Goal: Task Accomplishment & Management: Use online tool/utility

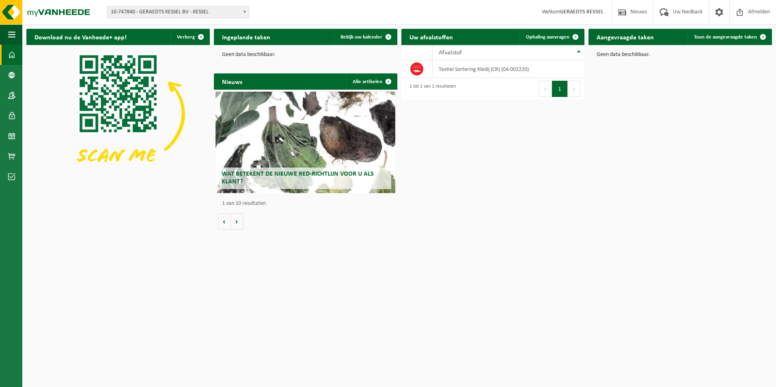
click at [245, 13] on span at bounding box center [245, 11] width 8 height 11
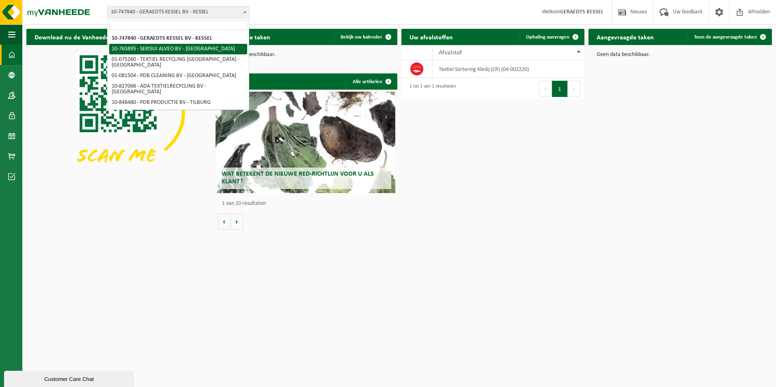
select select "14839"
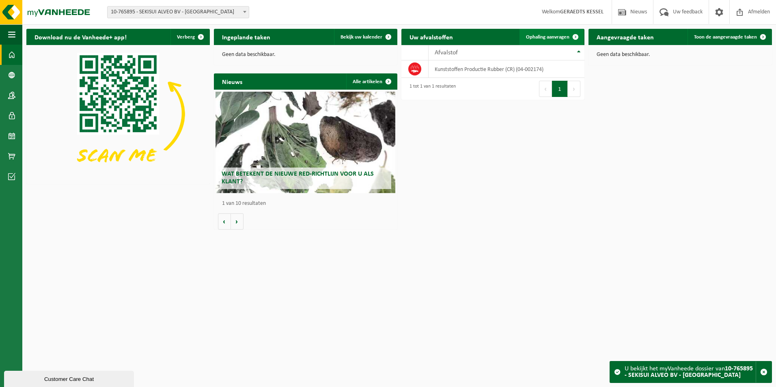
click at [560, 37] on span "Ophaling aanvragen" at bounding box center [547, 36] width 43 height 5
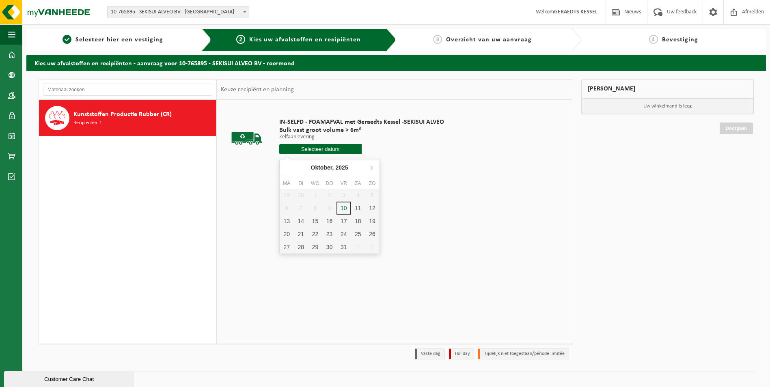
click at [336, 151] on input "text" at bounding box center [320, 149] width 82 height 10
click at [300, 225] on div "14" at bounding box center [301, 221] width 14 height 13
type input "Van 2025-10-14"
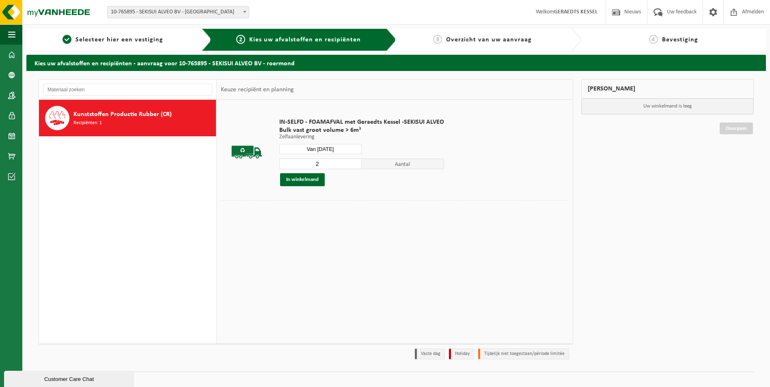
type input "2"
click at [356, 163] on input "2" at bounding box center [320, 164] width 82 height 11
click at [317, 178] on button "In winkelmand" at bounding box center [302, 179] width 45 height 13
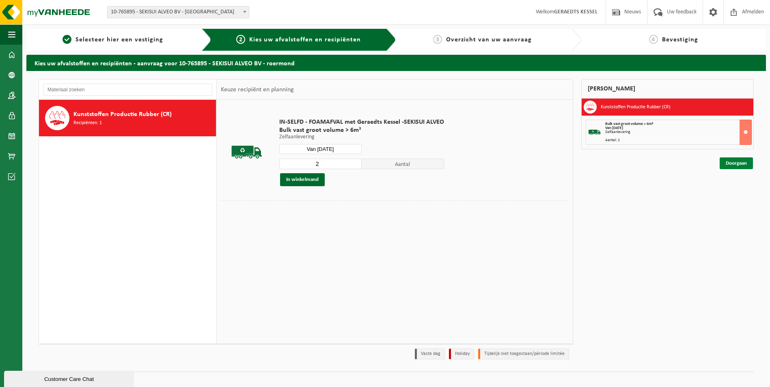
click at [744, 162] on link "Doorgaan" at bounding box center [736, 163] width 33 height 12
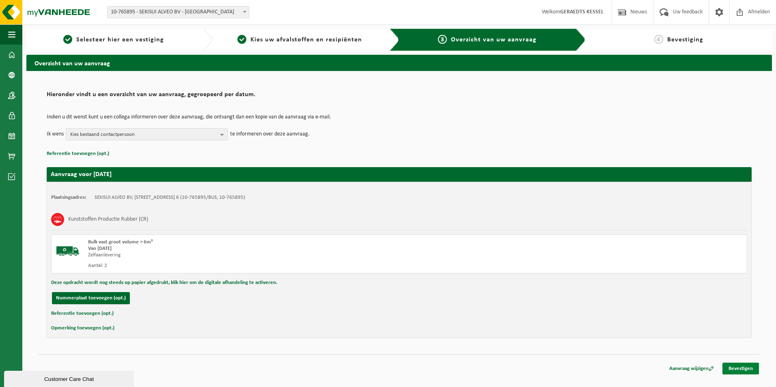
click at [740, 366] on link "Bevestigen" at bounding box center [740, 369] width 37 height 12
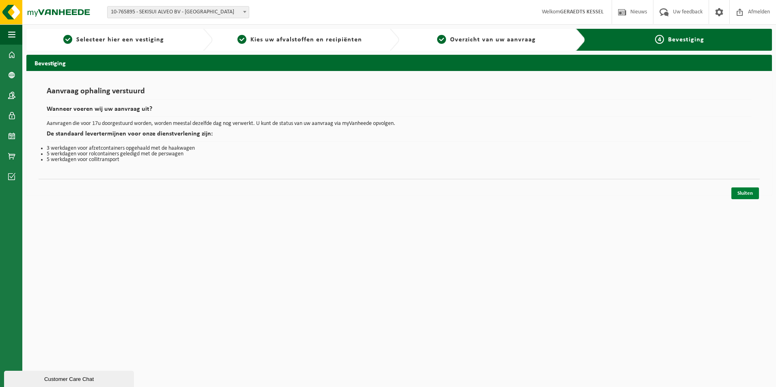
click at [745, 191] on link "Sluiten" at bounding box center [745, 193] width 28 height 12
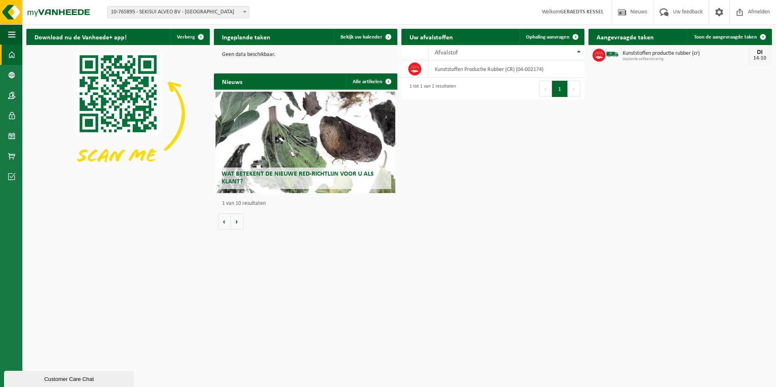
click at [244, 12] on b at bounding box center [244, 12] width 3 height 2
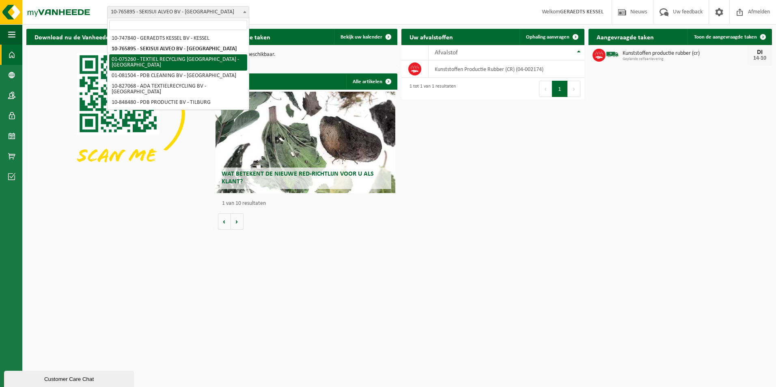
select select "19976"
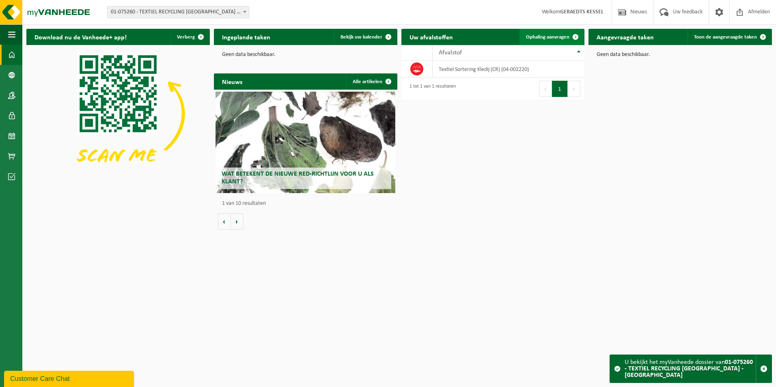
click at [562, 34] on span "Ophaling aanvragen" at bounding box center [547, 36] width 43 height 5
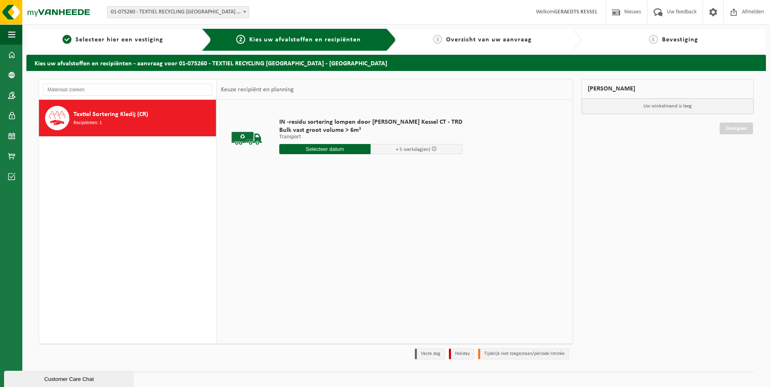
click at [342, 147] on input "text" at bounding box center [325, 149] width 92 height 10
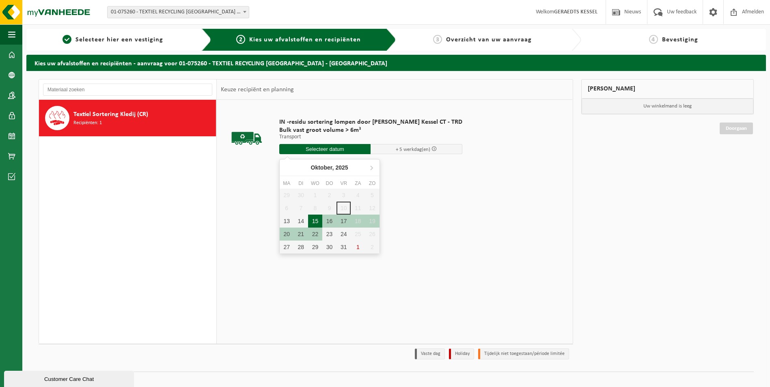
click at [319, 224] on div "15" at bounding box center [315, 221] width 14 height 13
type input "Van [DATE]"
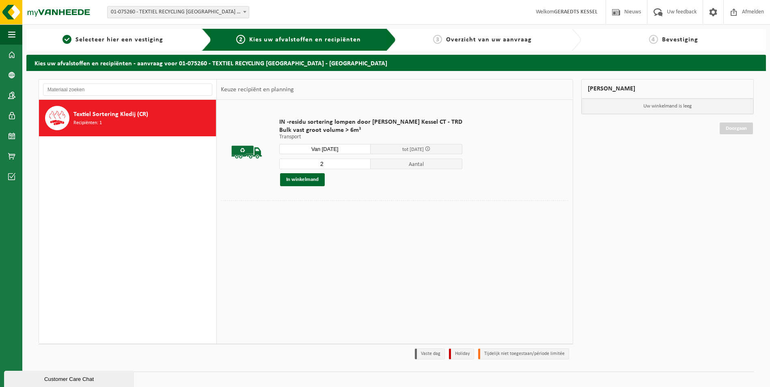
type input "2"
click at [354, 161] on input "2" at bounding box center [325, 164] width 92 height 11
click at [319, 179] on button "In winkelmand" at bounding box center [302, 179] width 45 height 13
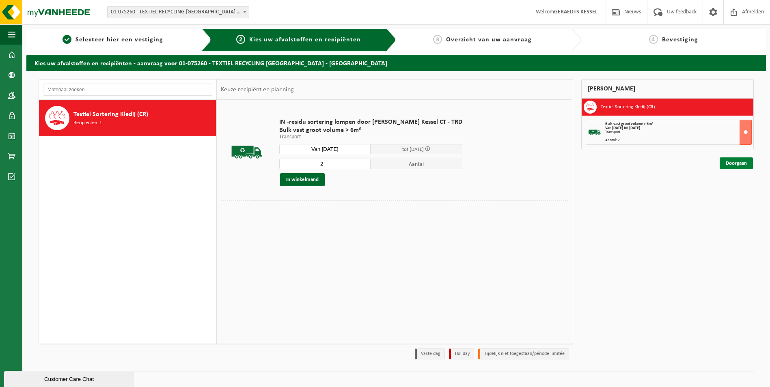
click at [739, 164] on link "Doorgaan" at bounding box center [736, 163] width 33 height 12
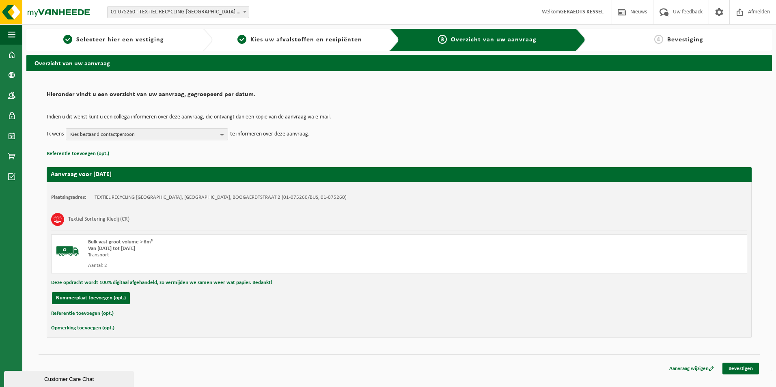
drag, startPoint x: 737, startPoint y: 365, endPoint x: 700, endPoint y: 358, distance: 37.2
click at [735, 366] on link "Bevestigen" at bounding box center [740, 369] width 37 height 12
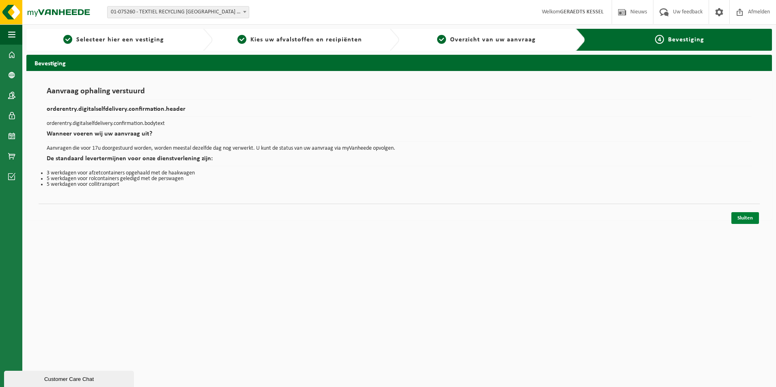
click at [737, 213] on link "Sluiten" at bounding box center [745, 218] width 28 height 12
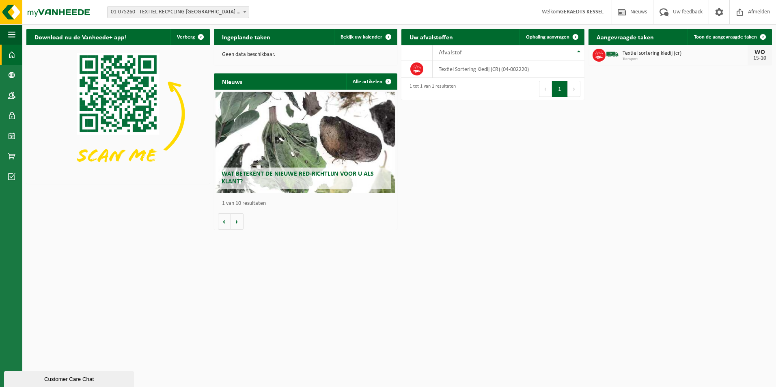
click at [242, 14] on span at bounding box center [245, 11] width 8 height 11
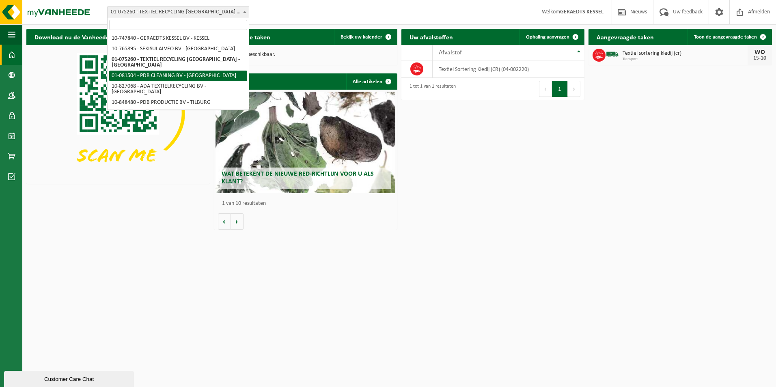
select select "19979"
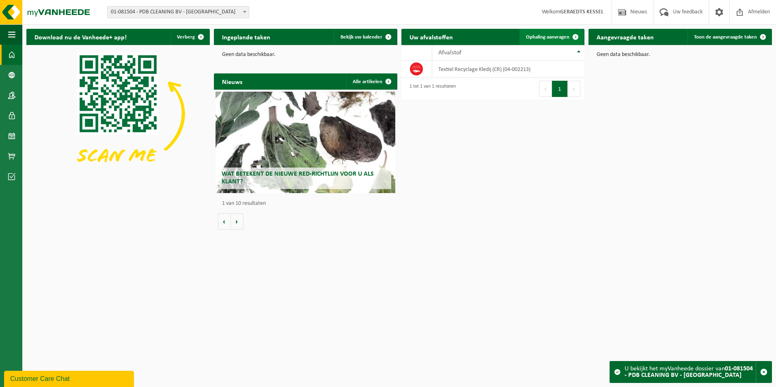
click at [547, 36] on span "Ophaling aanvragen" at bounding box center [547, 36] width 43 height 5
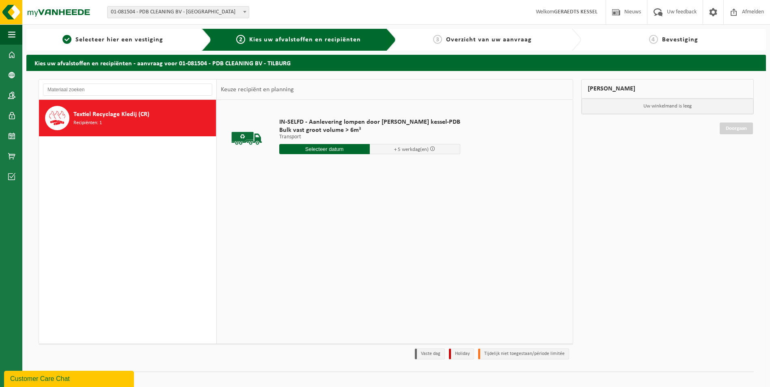
click at [345, 151] on input "text" at bounding box center [324, 149] width 90 height 10
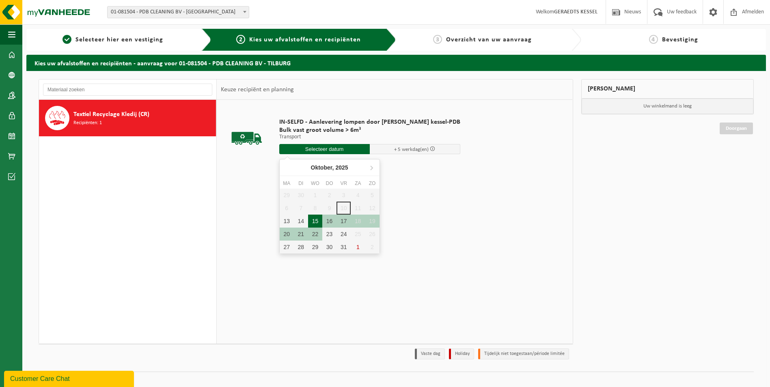
click at [311, 223] on div "15" at bounding box center [315, 221] width 14 height 13
type input "Van 2025-10-15"
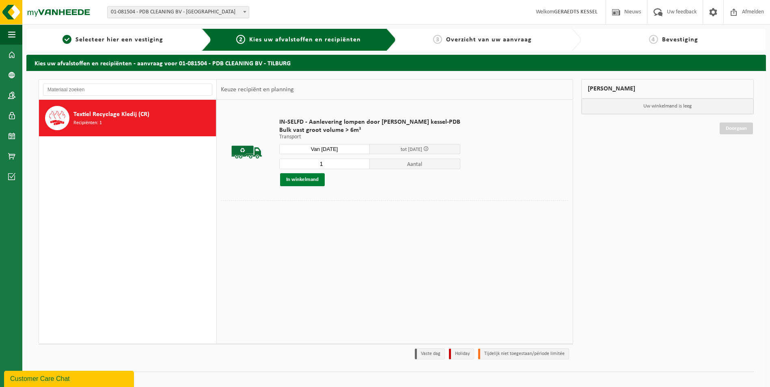
click at [316, 177] on button "In winkelmand" at bounding box center [302, 179] width 45 height 13
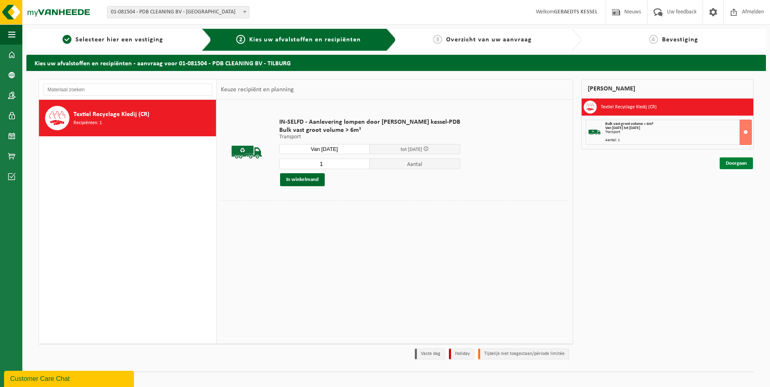
click at [730, 161] on link "Doorgaan" at bounding box center [736, 163] width 33 height 12
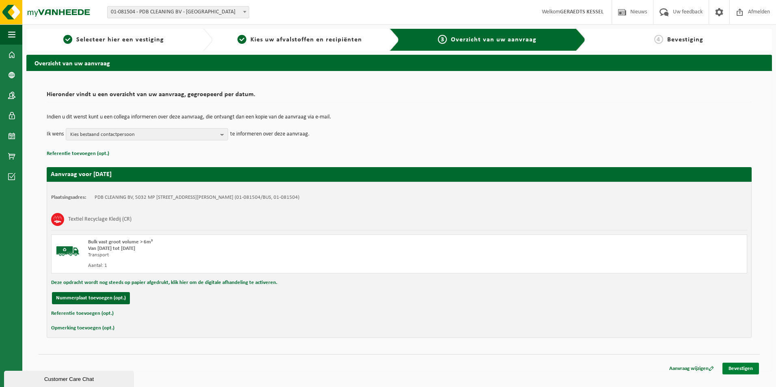
click at [738, 369] on link "Bevestigen" at bounding box center [740, 369] width 37 height 12
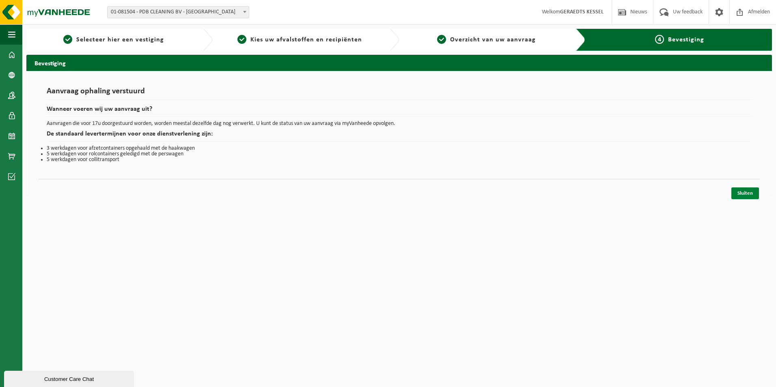
click at [736, 191] on link "Sluiten" at bounding box center [745, 193] width 28 height 12
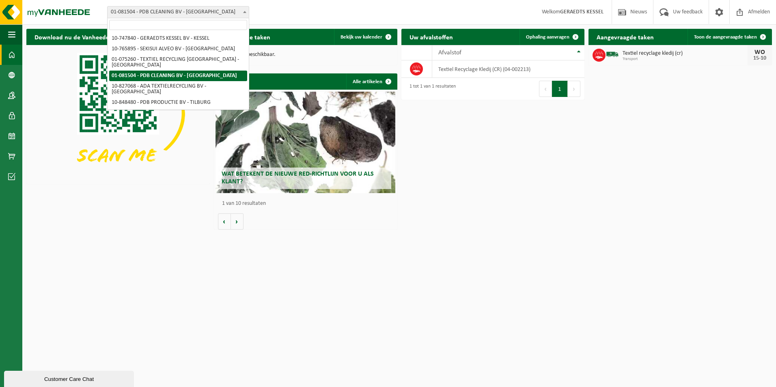
click at [243, 13] on span at bounding box center [245, 11] width 8 height 11
click at [326, 10] on div "Vestiging: 10-747840 - GERAEDTS KESSEL BV - KESSEL 10-765895 - SEKISUI ALVEO BV…" at bounding box center [388, 12] width 776 height 25
